Goal: Information Seeking & Learning: Understand process/instructions

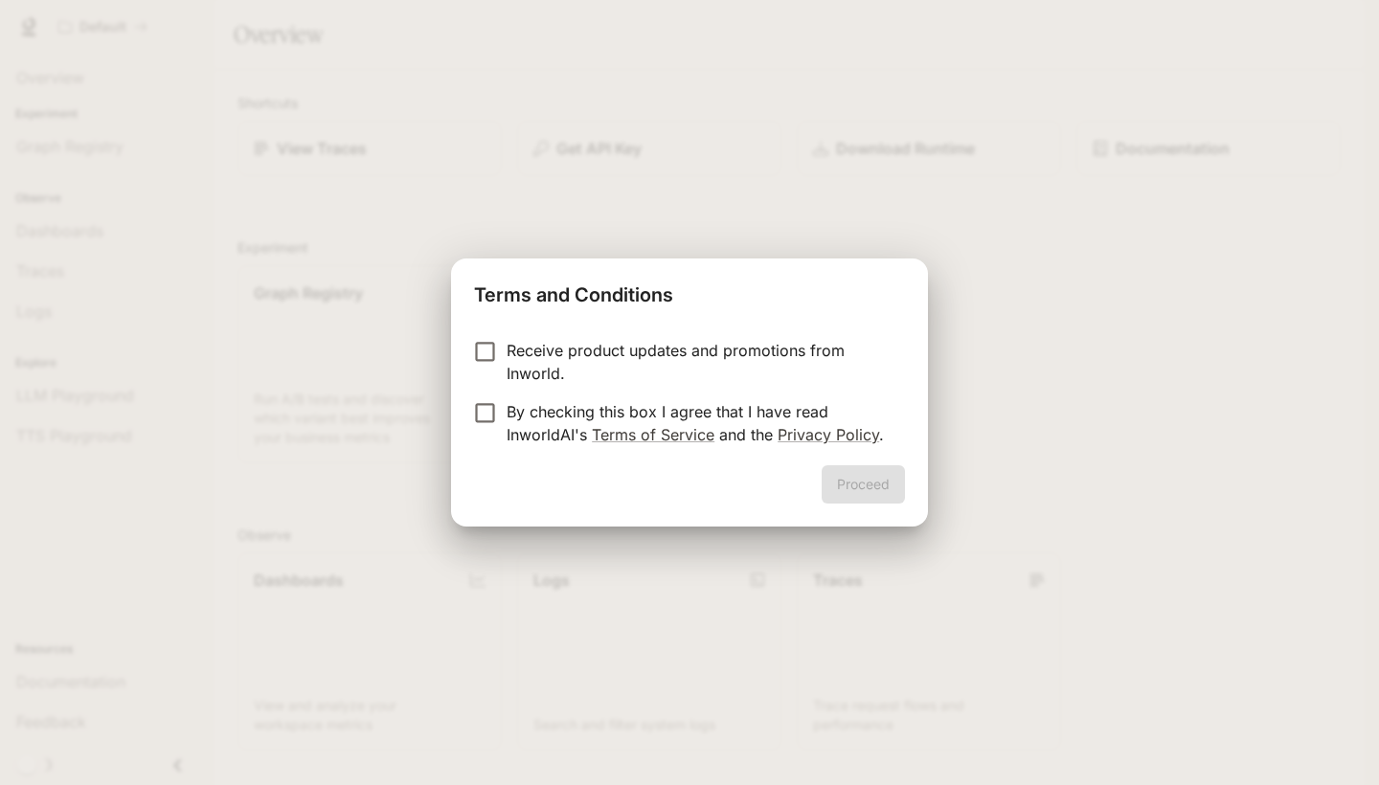
click at [677, 420] on p "By checking this box I agree that I have read InworldAI's Terms of Service and …" at bounding box center [697, 423] width 383 height 46
click at [851, 481] on button "Proceed" at bounding box center [862, 484] width 83 height 38
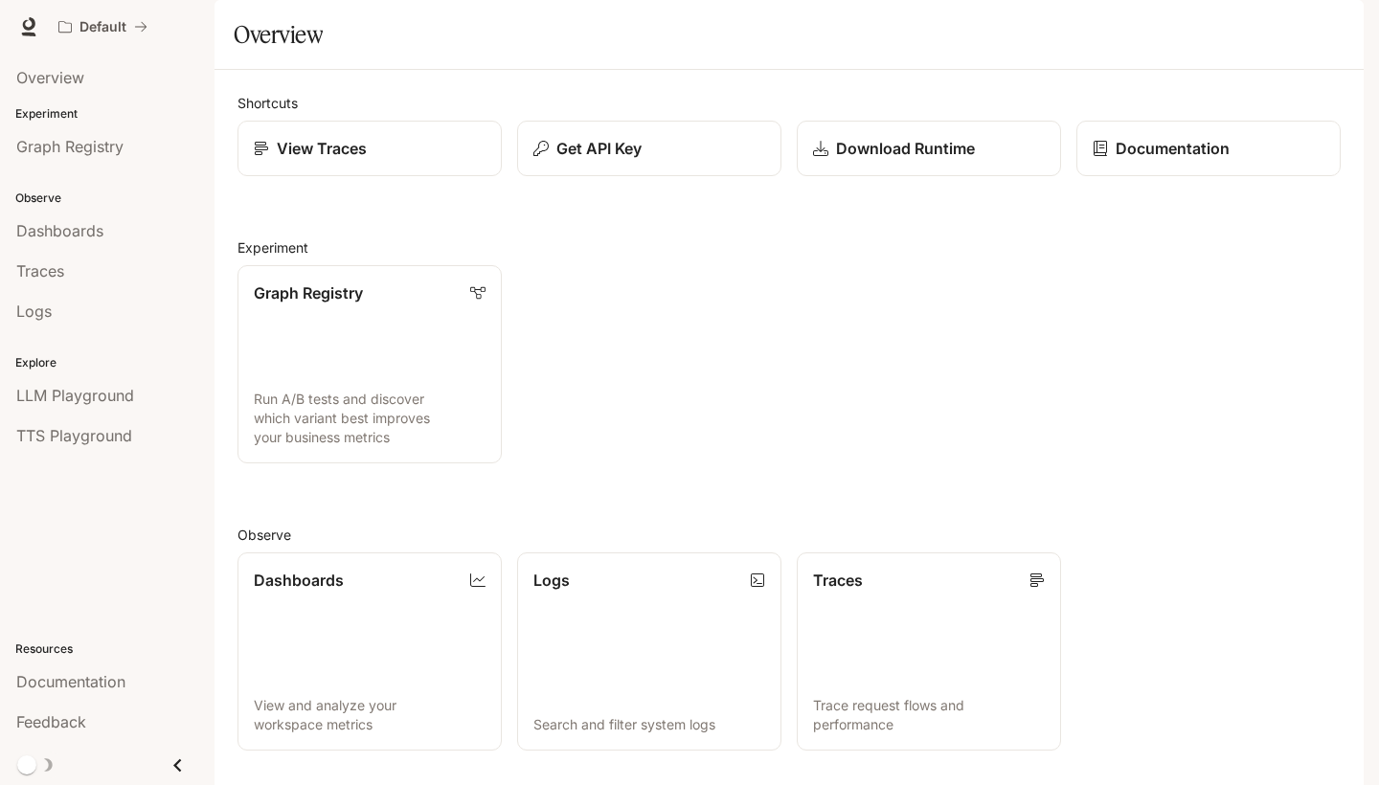
click at [1344, 31] on img "button" at bounding box center [1336, 26] width 27 height 27
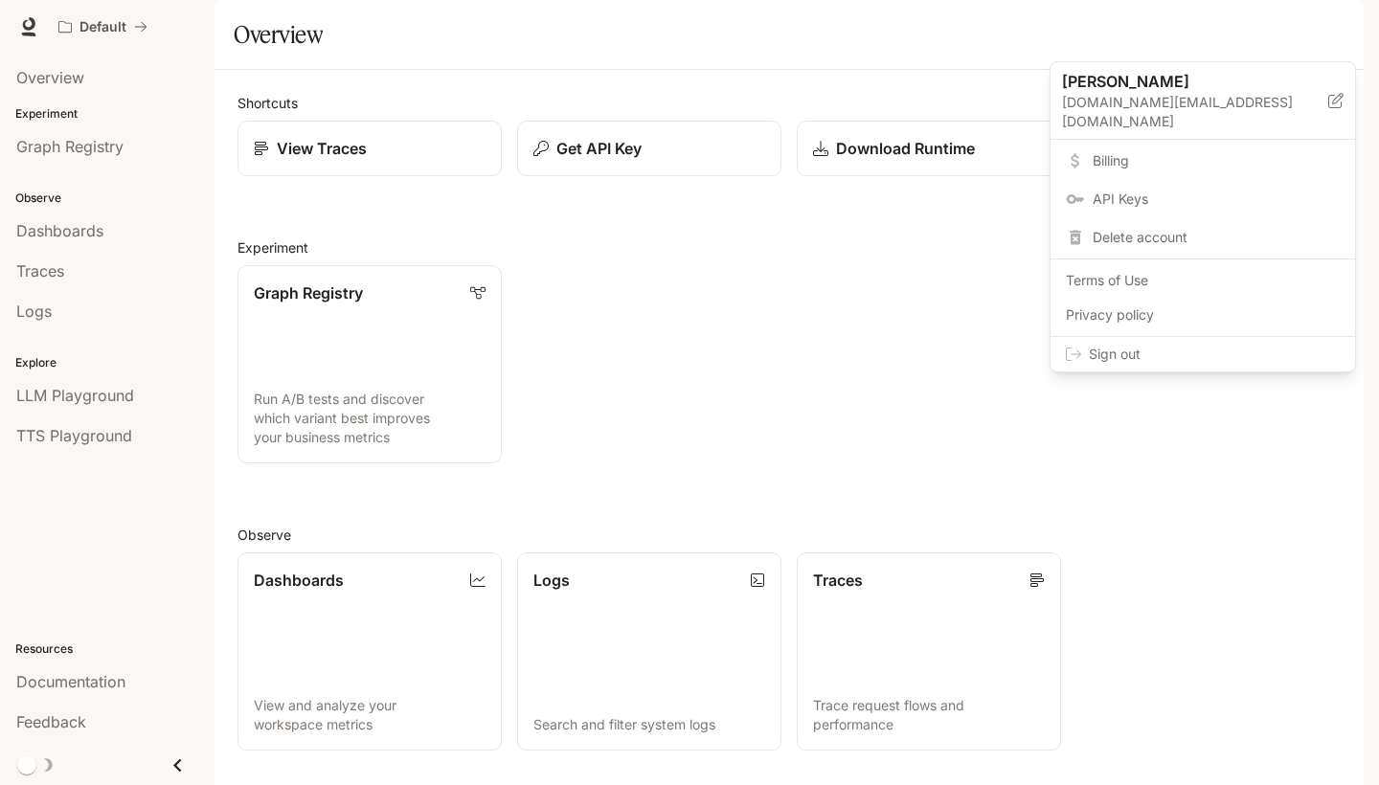
click at [1200, 190] on span "API Keys" at bounding box center [1215, 199] width 247 height 19
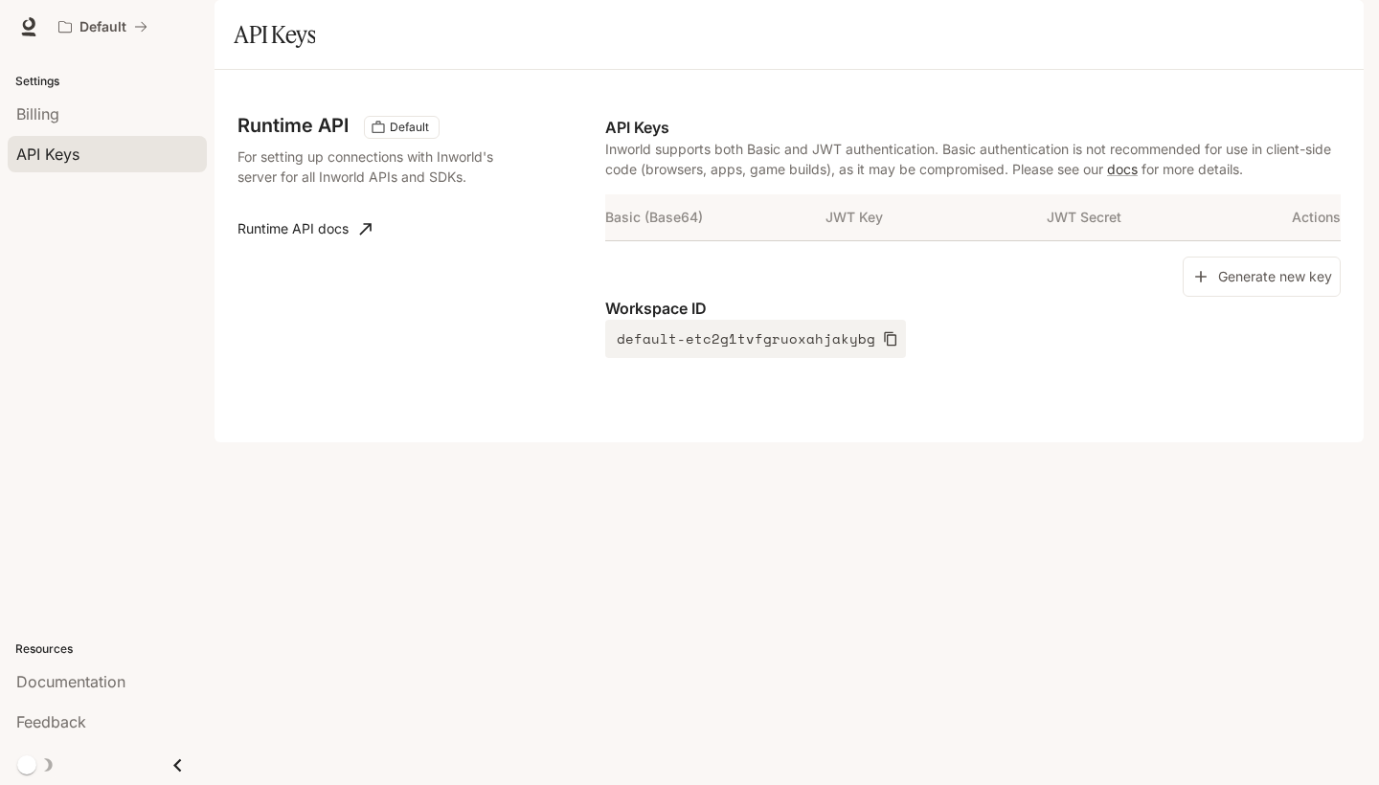
drag, startPoint x: 413, startPoint y: 234, endPoint x: 407, endPoint y: 219, distance: 15.5
click at [407, 187] on p "For setting up connections with Inworld's server for all Inworld APIs and SDKs." at bounding box center [369, 166] width 264 height 40
click at [406, 187] on p "For setting up connections with Inworld's server for all Inworld APIs and SDKs." at bounding box center [369, 166] width 264 height 40
click at [350, 248] on link "Runtime API docs" at bounding box center [304, 229] width 149 height 38
